Goal: Task Accomplishment & Management: Manage account settings

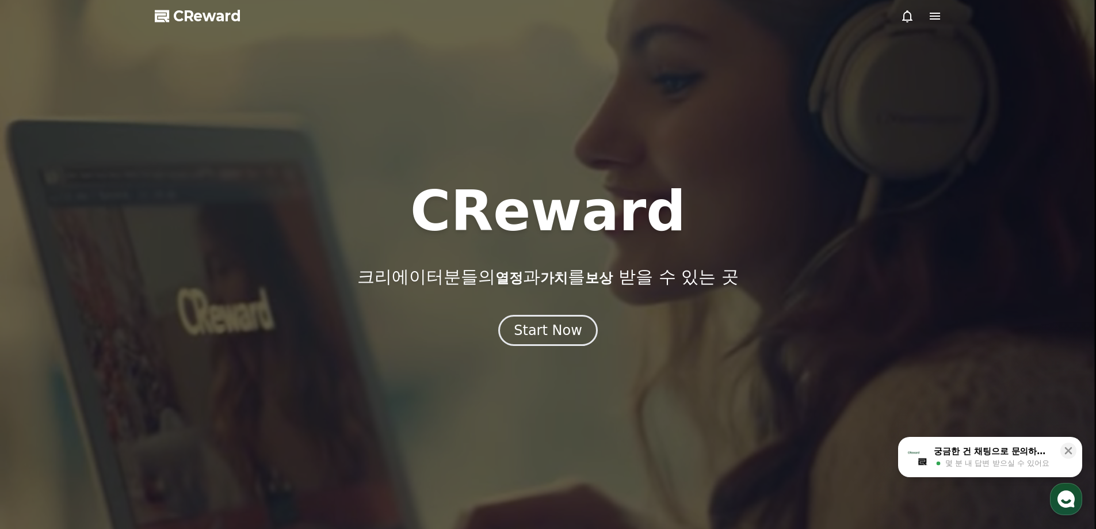
click at [558, 351] on div at bounding box center [548, 264] width 1096 height 529
click at [566, 334] on div "Start Now" at bounding box center [547, 330] width 71 height 20
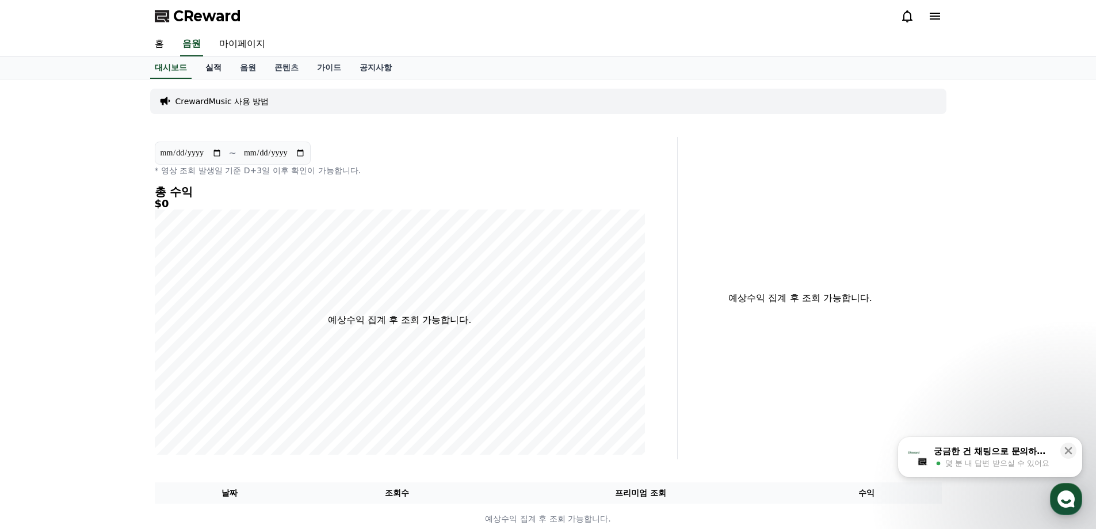
click at [204, 72] on link "실적" at bounding box center [213, 68] width 35 height 22
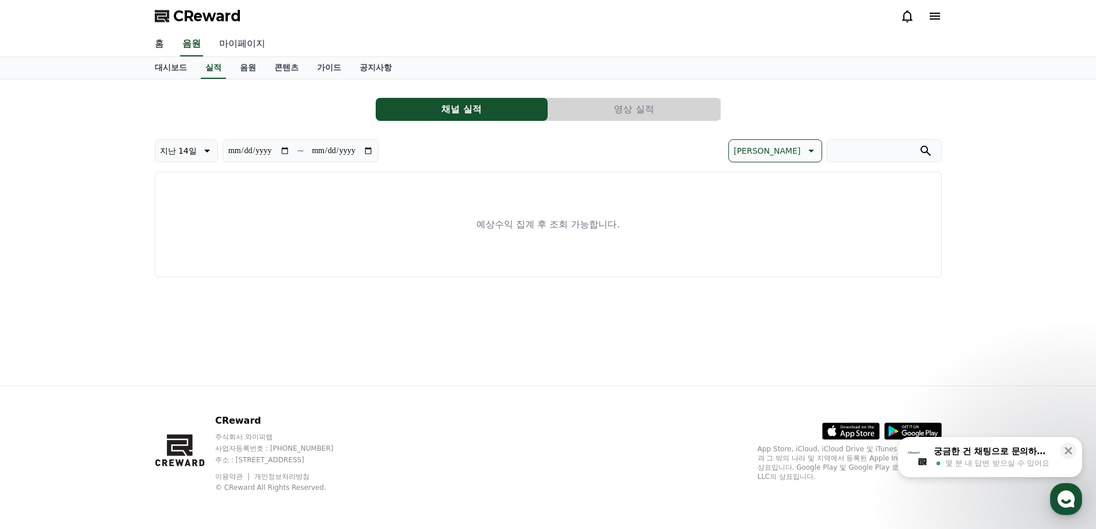
click at [262, 53] on link "마이페이지" at bounding box center [242, 44] width 64 height 24
select select "**********"
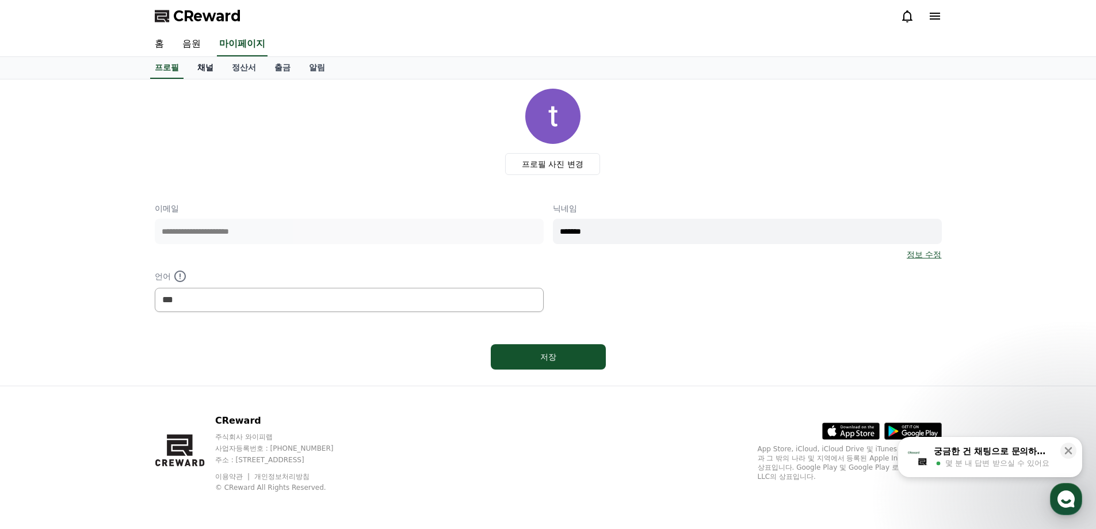
click at [211, 74] on link "채널" at bounding box center [205, 68] width 35 height 22
